Goal: Information Seeking & Learning: Understand process/instructions

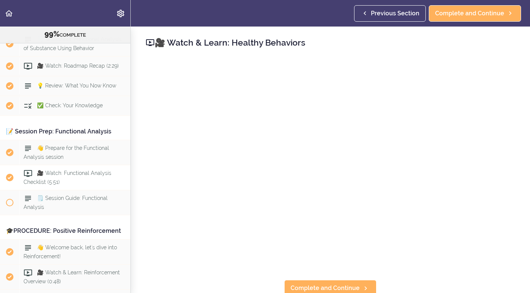
scroll to position [2468, 0]
click at [10, 199] on span at bounding box center [9, 202] width 7 height 7
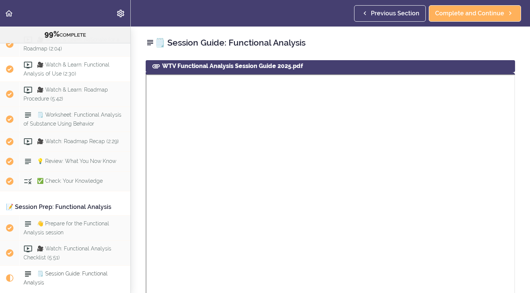
scroll to position [2398, 0]
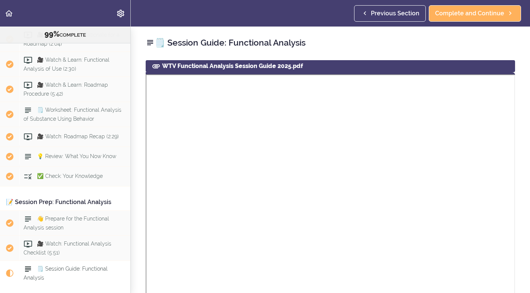
click at [52, 266] on span "🗒️ Session Guide: Functional Analysis" at bounding box center [66, 273] width 84 height 15
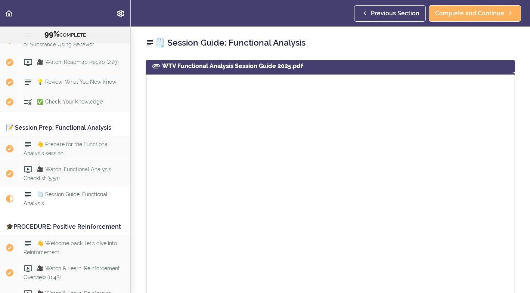
scroll to position [2473, 0]
click at [53, 141] on span "👋 Prepare for the Functional Analysis session" at bounding box center [67, 148] width 86 height 15
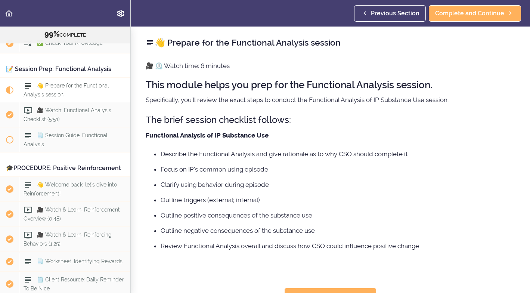
scroll to position [2533, 0]
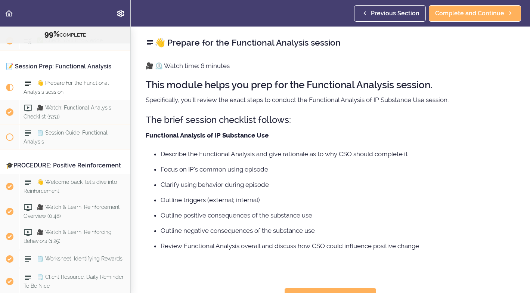
click at [163, 42] on h2 "👋 Prepare for the Functional Analysis session" at bounding box center [331, 42] width 370 height 13
click at [149, 40] on icon at bounding box center [150, 42] width 9 height 9
click at [150, 43] on use at bounding box center [150, 42] width 6 height 5
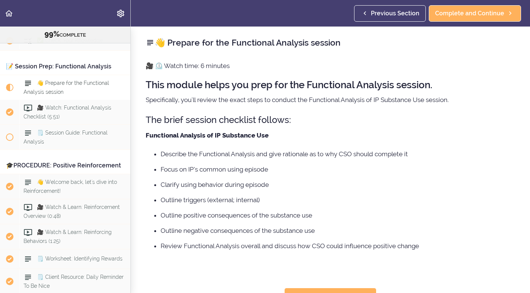
click at [150, 43] on use at bounding box center [150, 42] width 6 height 5
click at [458, 14] on span "Complete and Continue" at bounding box center [470, 13] width 69 height 9
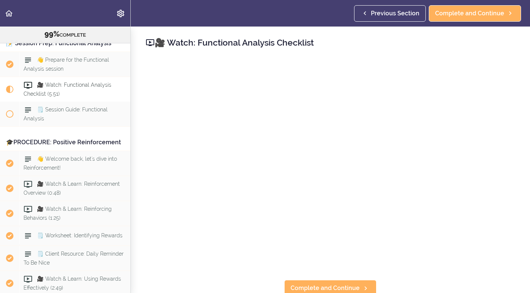
scroll to position [2562, 0]
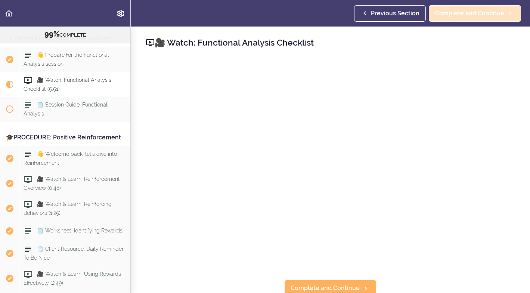
click at [467, 13] on span "Complete and Continue" at bounding box center [470, 13] width 69 height 9
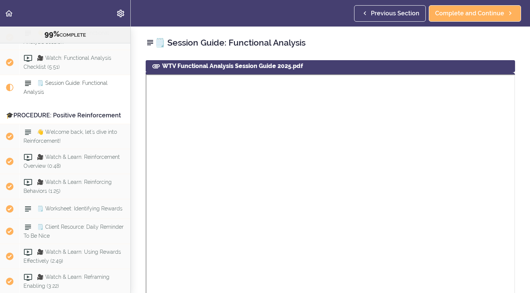
click at [60, 80] on span "🗒️ Session Guide: Functional Analysis" at bounding box center [66, 87] width 84 height 15
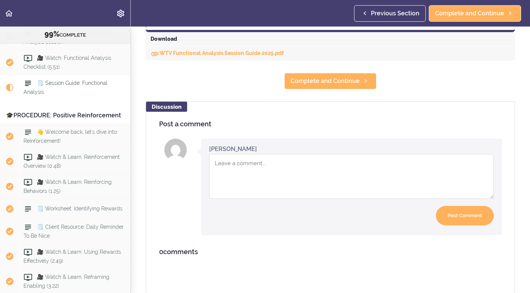
scroll to position [382, 0]
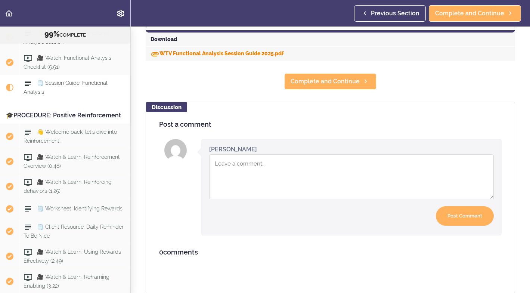
click at [210, 54] on link "WTV Functional Analysis Session Guide 2025.pdf" at bounding box center [217, 53] width 133 height 6
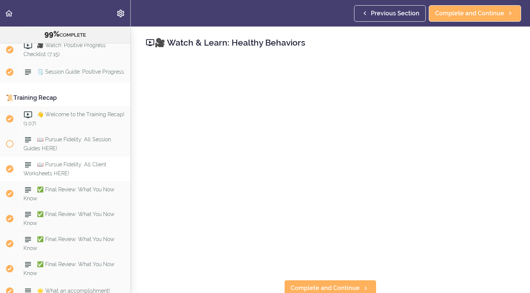
scroll to position [4750, 0]
click at [10, 141] on span at bounding box center [9, 144] width 7 height 7
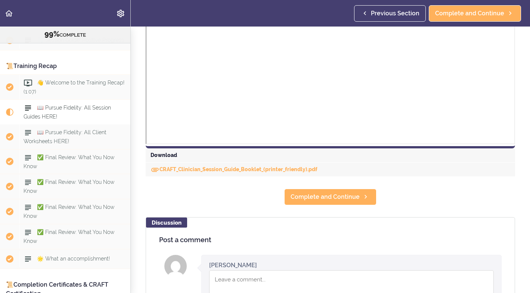
scroll to position [677, 0]
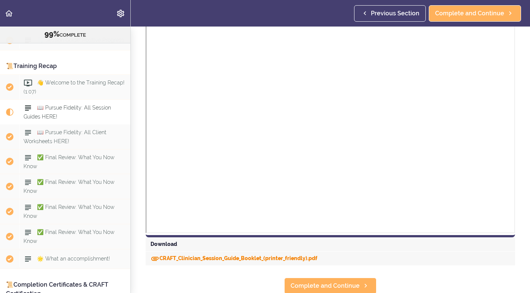
click at [190, 257] on link "CRAFT_Clinician_Session_Guide_Booklet_(printer_friendly).pdf" at bounding box center [234, 258] width 167 height 6
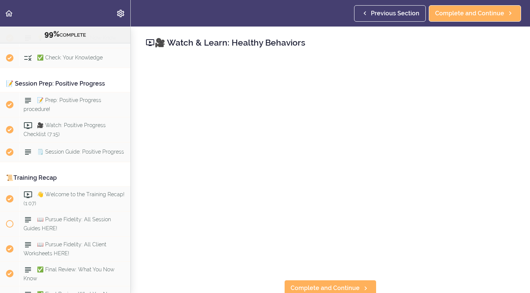
scroll to position [4667, 0]
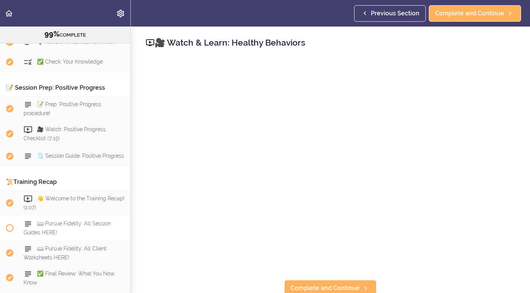
click at [10, 224] on span at bounding box center [9, 227] width 7 height 7
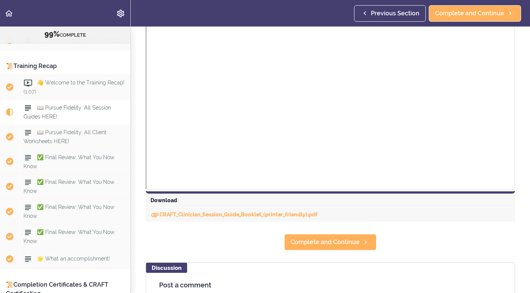
scroll to position [708, 0]
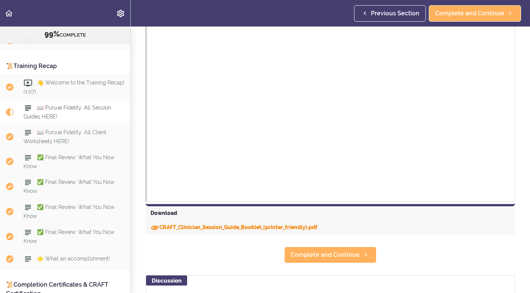
click at [231, 226] on link "CRAFT_Clinician_Session_Guide_Booklet_(printer_friendly).pdf" at bounding box center [234, 227] width 167 height 6
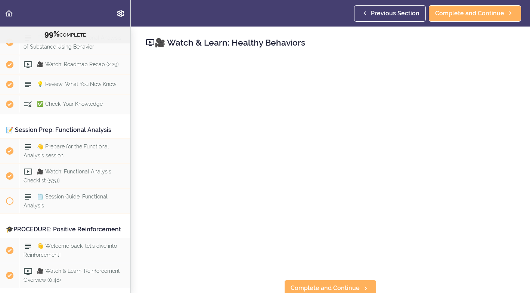
scroll to position [2470, 0]
click at [59, 194] on span "🗒️ Session Guide: Functional Analysis" at bounding box center [66, 201] width 84 height 15
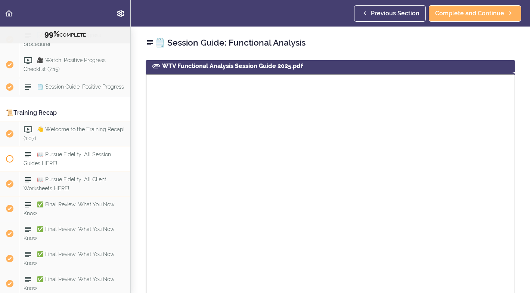
scroll to position [4733, 0]
